Goal: Task Accomplishment & Management: Use online tool/utility

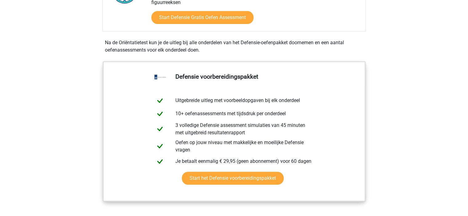
scroll to position [185, 0]
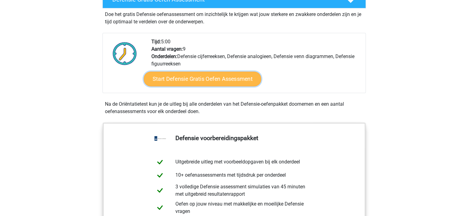
click at [190, 76] on link "Start Defensie Gratis Oefen Assessment" at bounding box center [203, 79] width 118 height 15
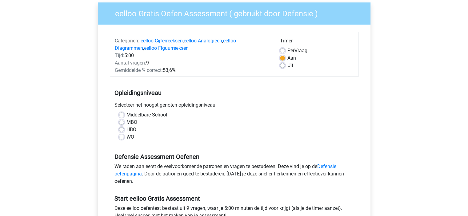
scroll to position [62, 0]
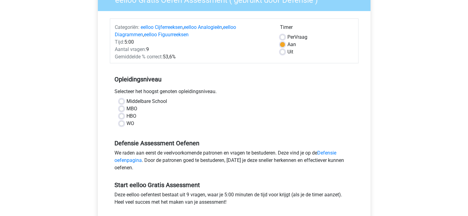
click at [126, 117] on label "HBO" at bounding box center [131, 116] width 10 height 7
click at [120, 117] on input "HBO" at bounding box center [121, 116] width 5 height 6
radio input "true"
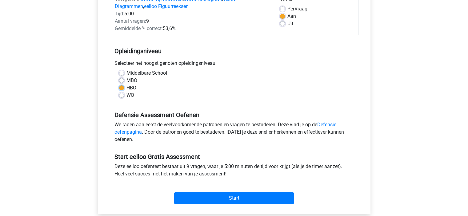
scroll to position [123, 0]
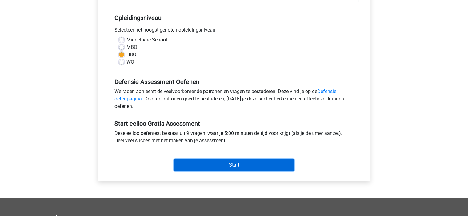
click at [203, 165] on input "Start" at bounding box center [234, 165] width 120 height 12
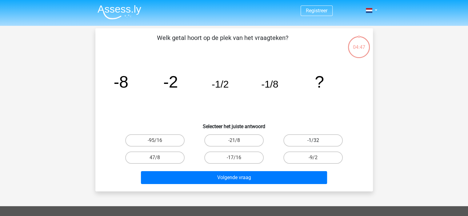
click at [303, 139] on label "-1/32" at bounding box center [312, 140] width 59 height 12
click at [313, 141] on input "-1/32" at bounding box center [315, 143] width 4 height 4
radio input "true"
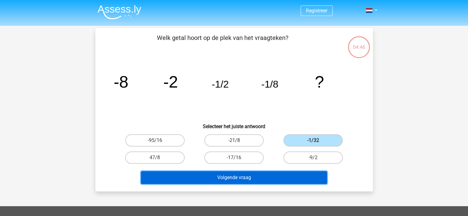
click at [256, 177] on button "Volgende vraag" at bounding box center [234, 177] width 186 height 13
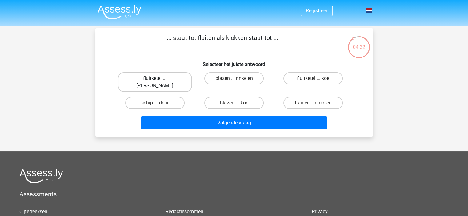
click at [161, 78] on label "fluitketel ... luiden" at bounding box center [155, 82] width 74 height 20
click at [159, 78] on input "fluitketel ... luiden" at bounding box center [157, 80] width 4 height 4
radio input "true"
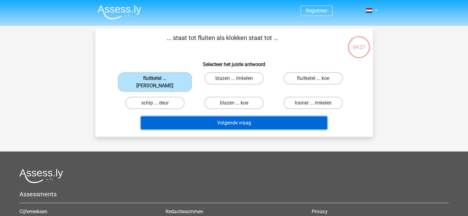
click at [193, 117] on button "Volgende vraag" at bounding box center [234, 123] width 186 height 13
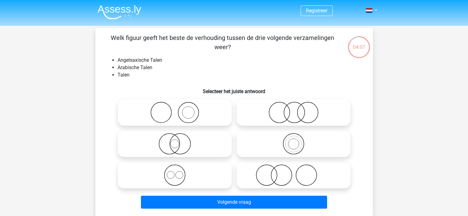
click at [176, 177] on icon at bounding box center [174, 176] width 109 height 22
click at [176, 172] on input "radio" at bounding box center [177, 170] width 4 height 4
radio input "true"
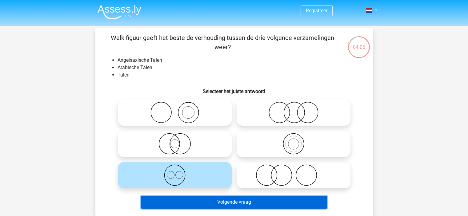
click at [201, 203] on button "Volgende vraag" at bounding box center [234, 202] width 186 height 13
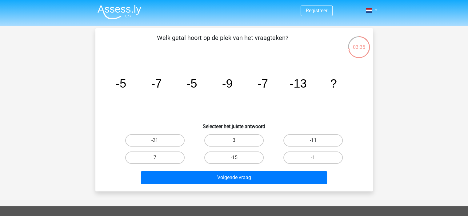
click at [291, 144] on label "-11" at bounding box center [312, 140] width 59 height 12
click at [313, 144] on input "-11" at bounding box center [315, 143] width 4 height 4
radio input "true"
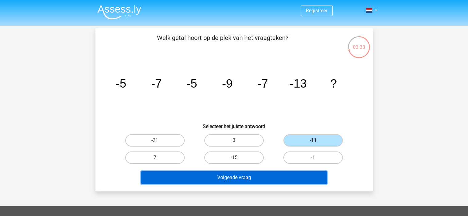
click at [251, 177] on button "Volgende vraag" at bounding box center [234, 177] width 186 height 13
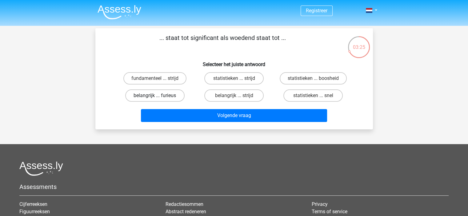
click at [175, 98] on label "belangrijk ... furieus" at bounding box center [154, 96] width 59 height 12
click at [159, 98] on input "belangrijk ... furieus" at bounding box center [157, 98] width 4 height 4
radio input "true"
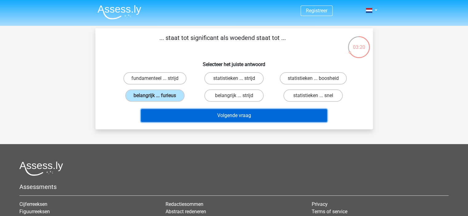
click at [221, 111] on button "Volgende vraag" at bounding box center [234, 115] width 186 height 13
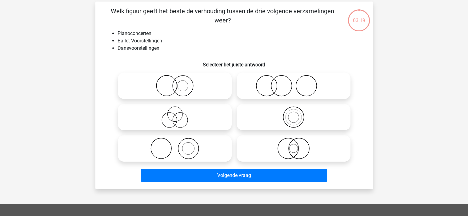
scroll to position [28, 0]
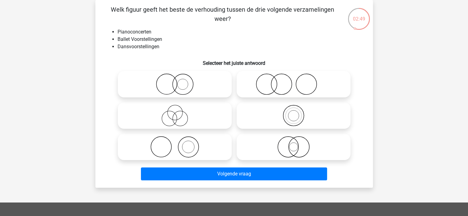
click at [181, 120] on icon at bounding box center [174, 116] width 109 height 22
click at [179, 113] on input "radio" at bounding box center [177, 111] width 4 height 4
radio input "true"
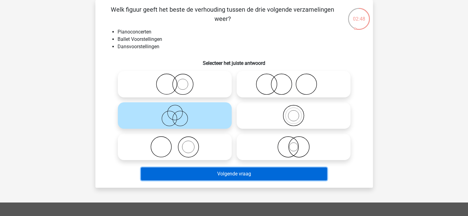
click at [244, 172] on button "Volgende vraag" at bounding box center [234, 174] width 186 height 13
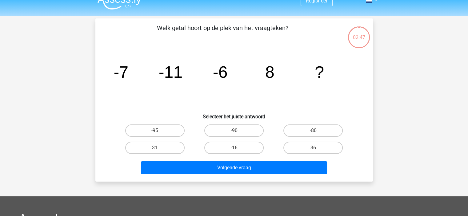
scroll to position [0, 0]
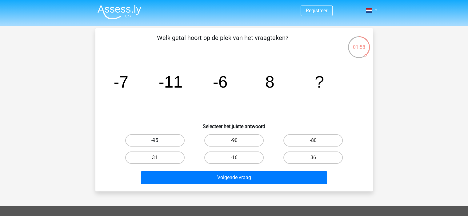
drag, startPoint x: 175, startPoint y: 139, endPoint x: 190, endPoint y: 158, distance: 25.2
click at [175, 139] on label "-95" at bounding box center [154, 140] width 59 height 12
click at [159, 141] on input "-95" at bounding box center [157, 143] width 4 height 4
radio input "true"
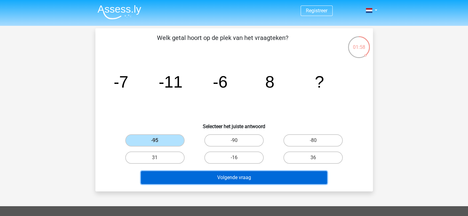
click at [200, 178] on button "Volgende vraag" at bounding box center [234, 177] width 186 height 13
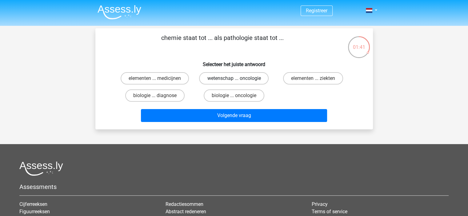
click at [255, 79] on label "wetenschap ... oncologie" at bounding box center [234, 78] width 70 height 12
click at [238, 79] on input "wetenschap ... oncologie" at bounding box center [236, 80] width 4 height 4
radio input "true"
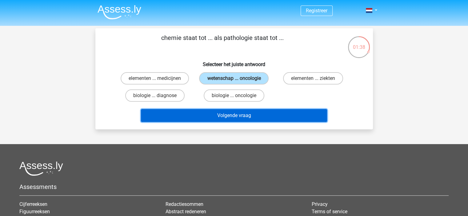
click at [217, 115] on button "Volgende vraag" at bounding box center [234, 115] width 186 height 13
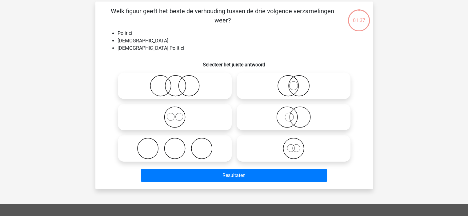
scroll to position [28, 0]
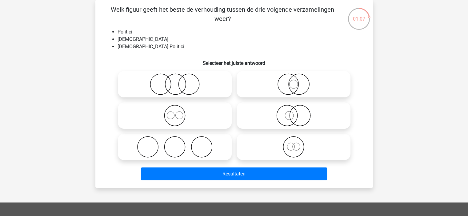
click at [190, 85] on icon at bounding box center [174, 85] width 109 height 22
click at [179, 81] on input "radio" at bounding box center [177, 79] width 4 height 4
radio input "true"
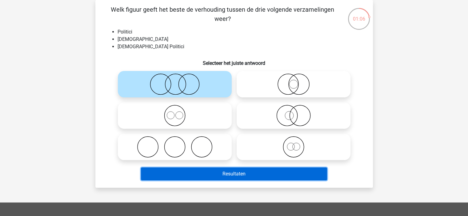
click at [229, 172] on button "Resultaten" at bounding box center [234, 174] width 186 height 13
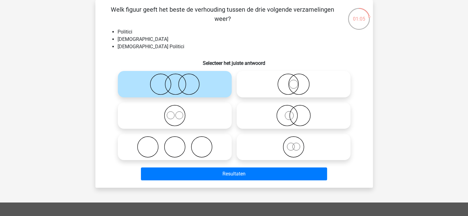
scroll to position [0, 0]
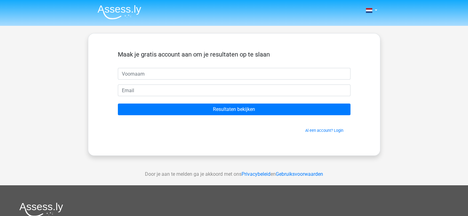
click at [128, 13] on img at bounding box center [120, 12] width 44 height 14
